Goal: Task Accomplishment & Management: Manage account settings

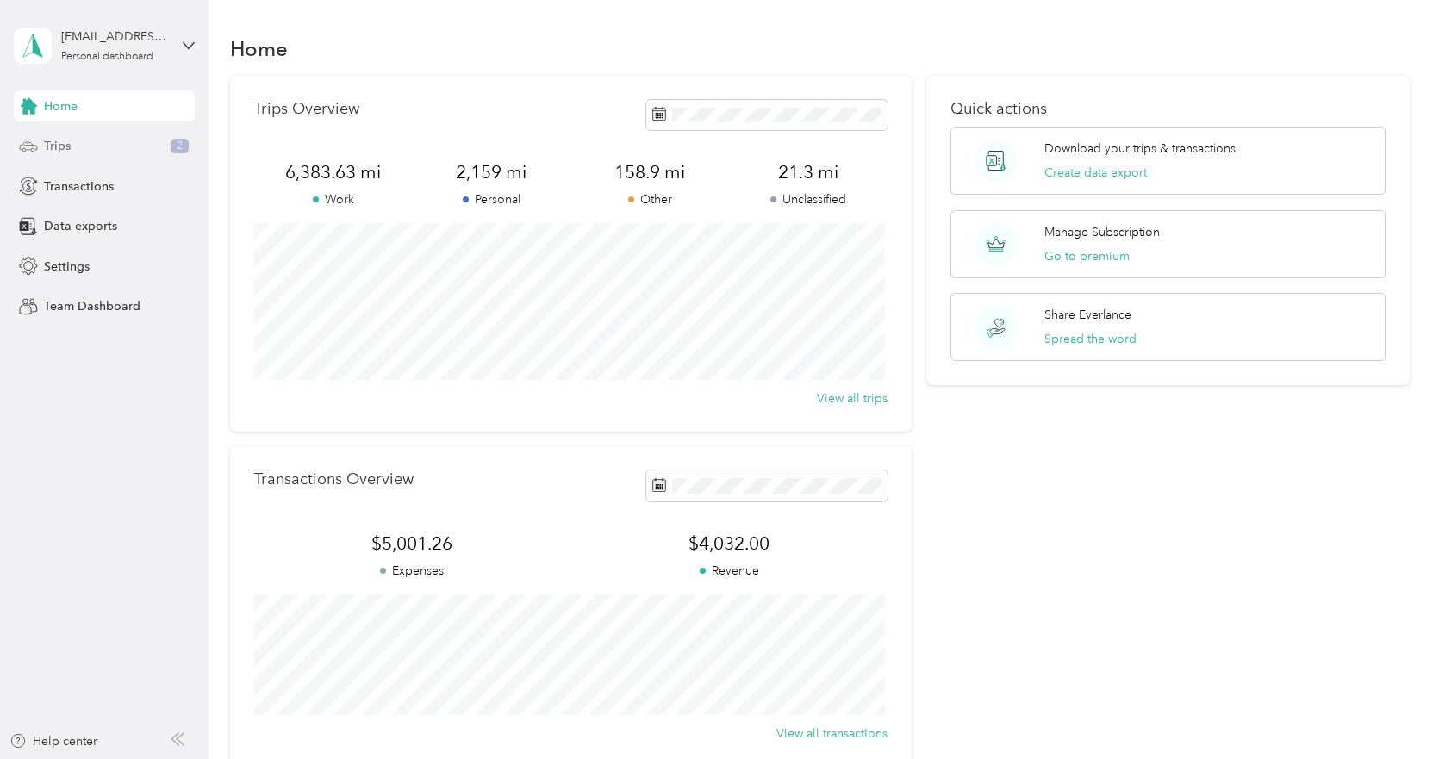
click at [116, 138] on div "Trips 2" at bounding box center [104, 146] width 181 height 31
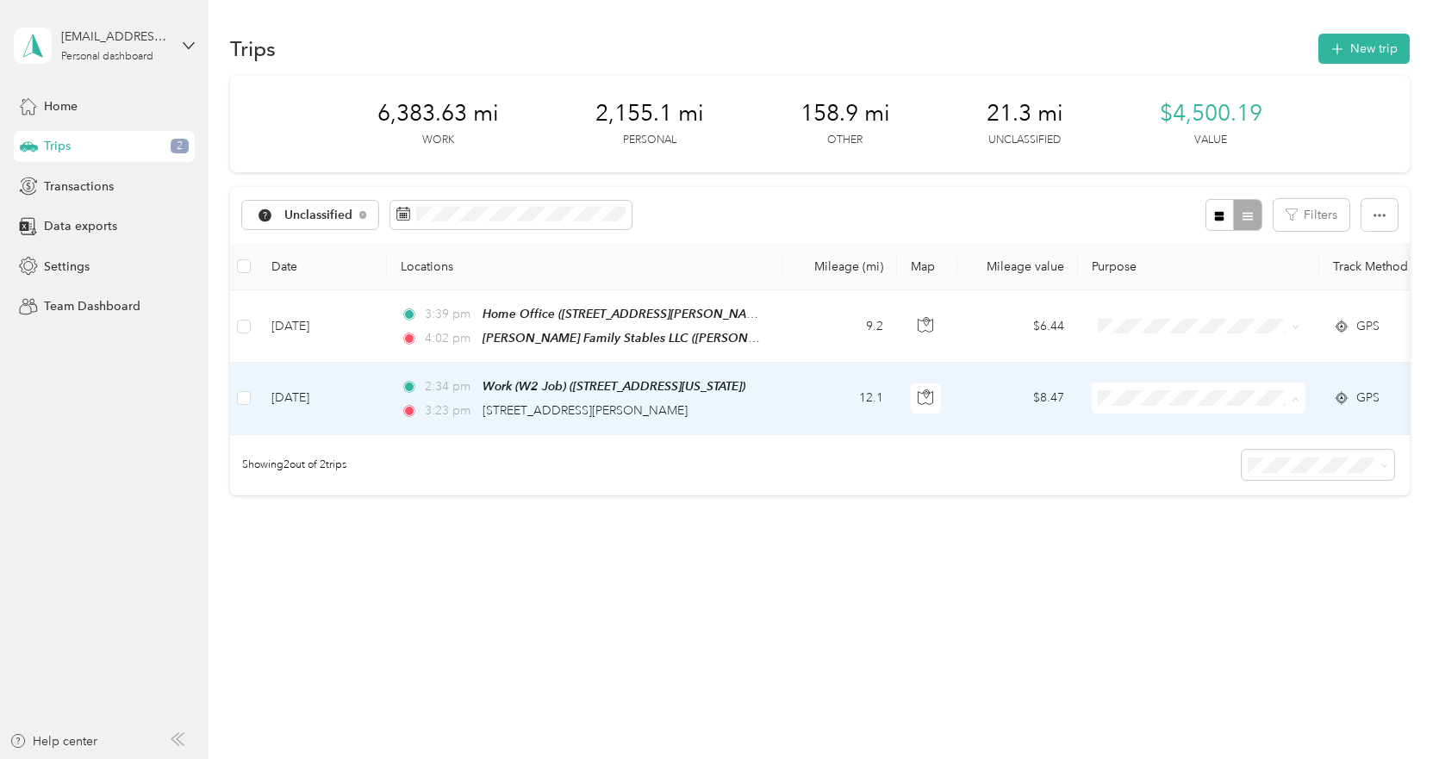
click at [1200, 448] on li "Personal" at bounding box center [1199, 459] width 214 height 30
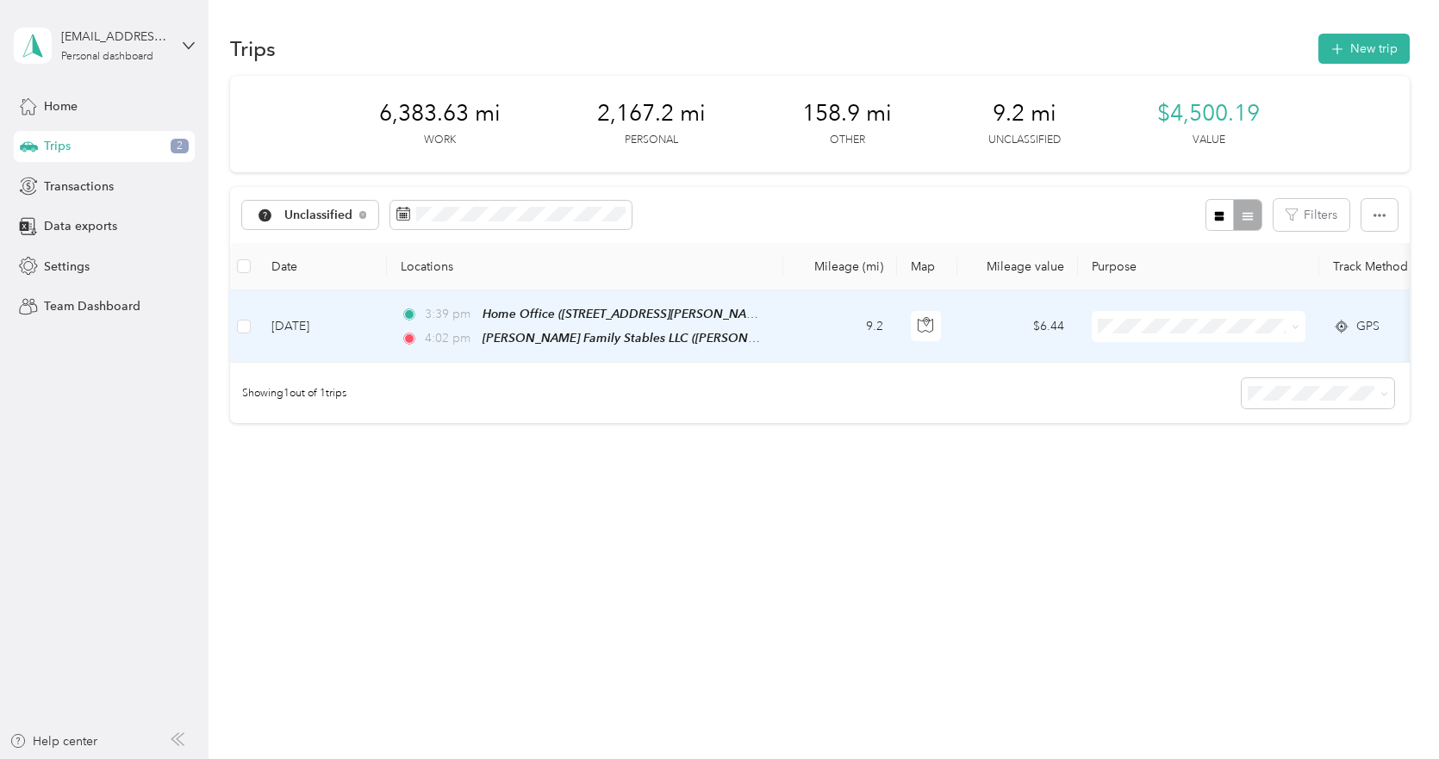
drag, startPoint x: 1224, startPoint y: 423, endPoint x: 1221, endPoint y: 486, distance: 63.0
click at [1222, 484] on div "6,383.63 mi Work 2,167.2 mi Personal 158.9 mi Other 9.2 mi Unclassified $4,500.…" at bounding box center [819, 280] width 1179 height 408
click at [1223, 407] on li "Consultant" at bounding box center [1199, 418] width 214 height 30
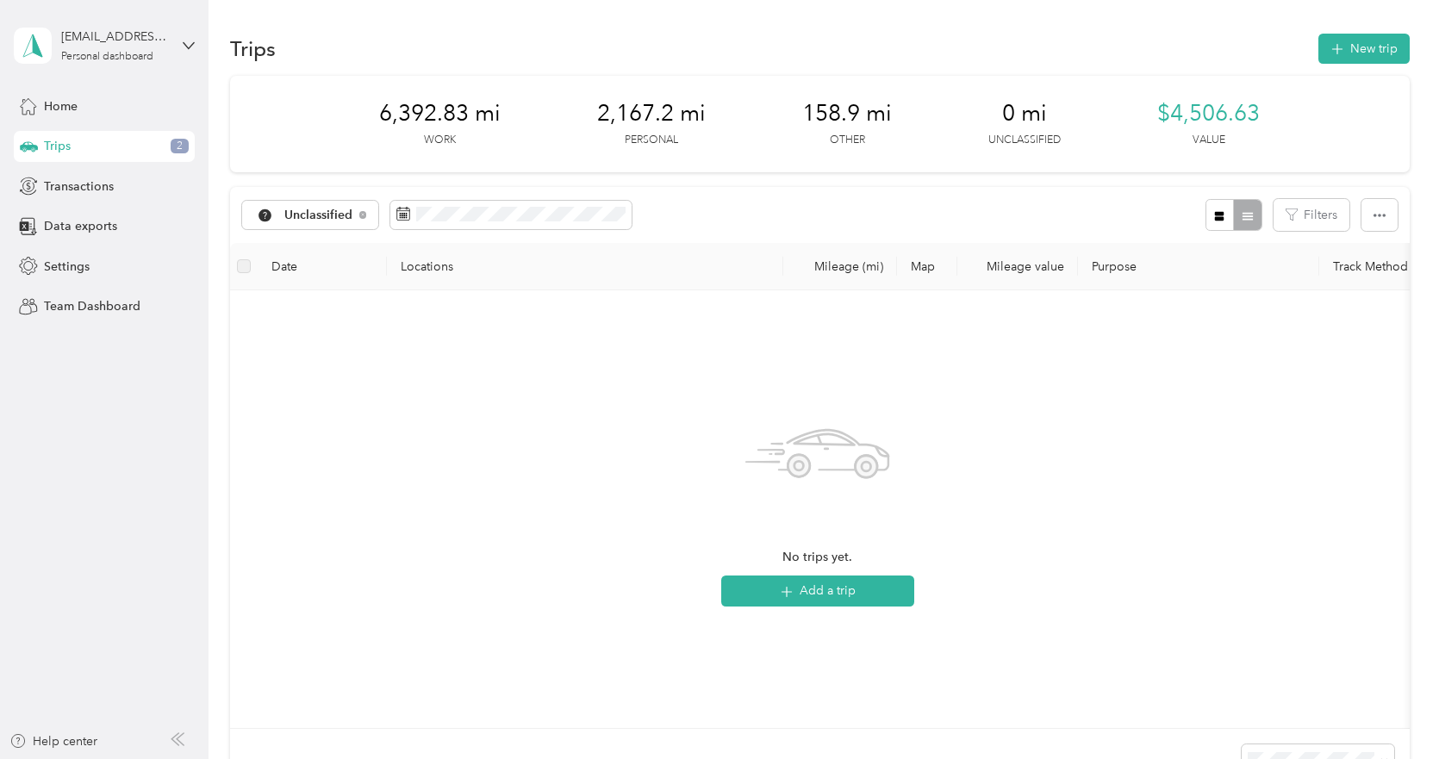
click at [126, 146] on div "Trips 2" at bounding box center [104, 146] width 181 height 31
click at [106, 115] on div "Home" at bounding box center [104, 105] width 181 height 31
